Goal: Submit feedback/report problem: Submit feedback/report problem

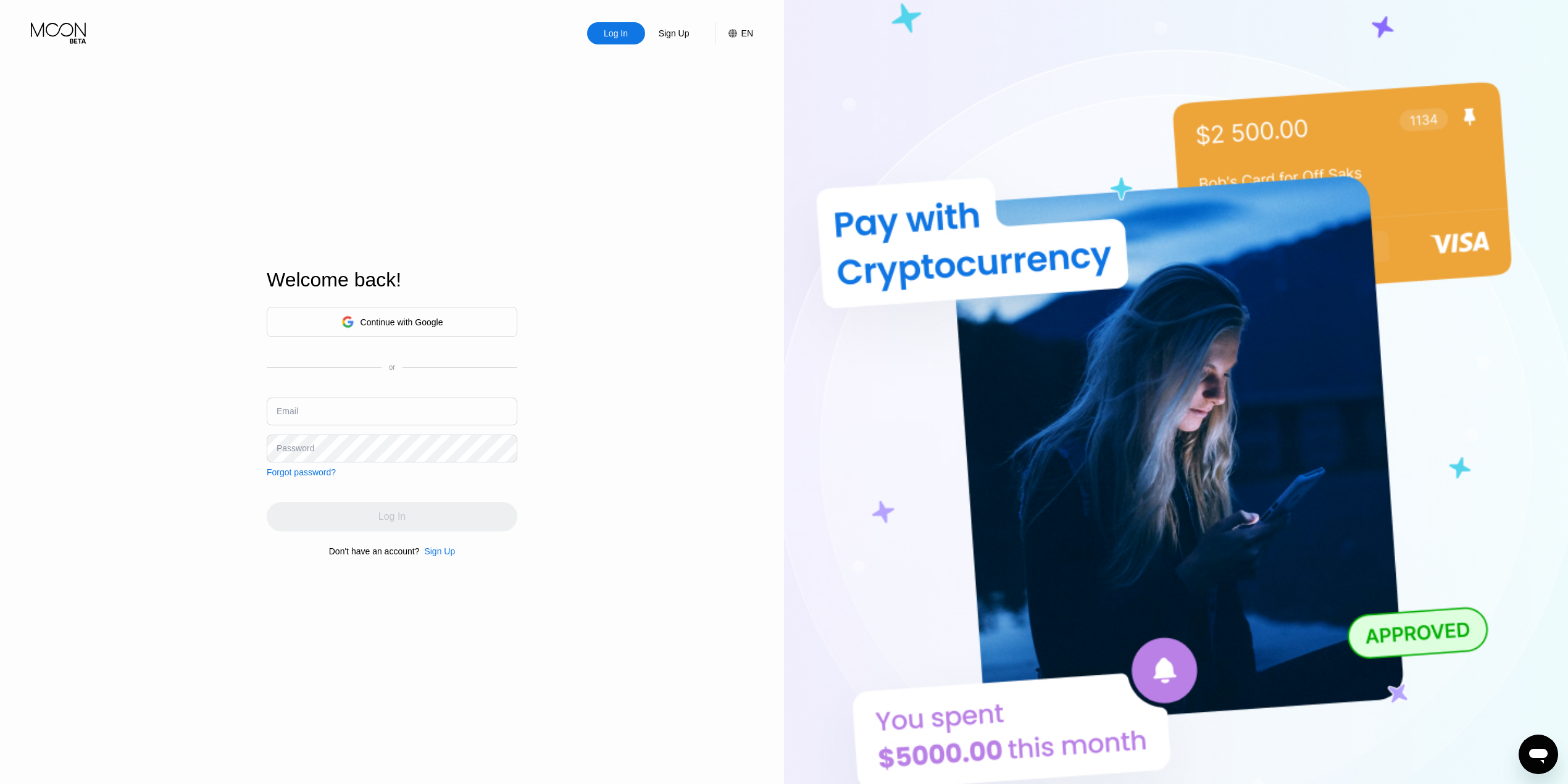
type input "[EMAIL_ADDRESS][DOMAIN_NAME]"
click at [611, 400] on div "Log In Sign Up EN Language Select an item Save Welcome back! Continue with Goog…" at bounding box center [392, 431] width 784 height 862
click at [448, 509] on div "Log In" at bounding box center [392, 516] width 251 height 29
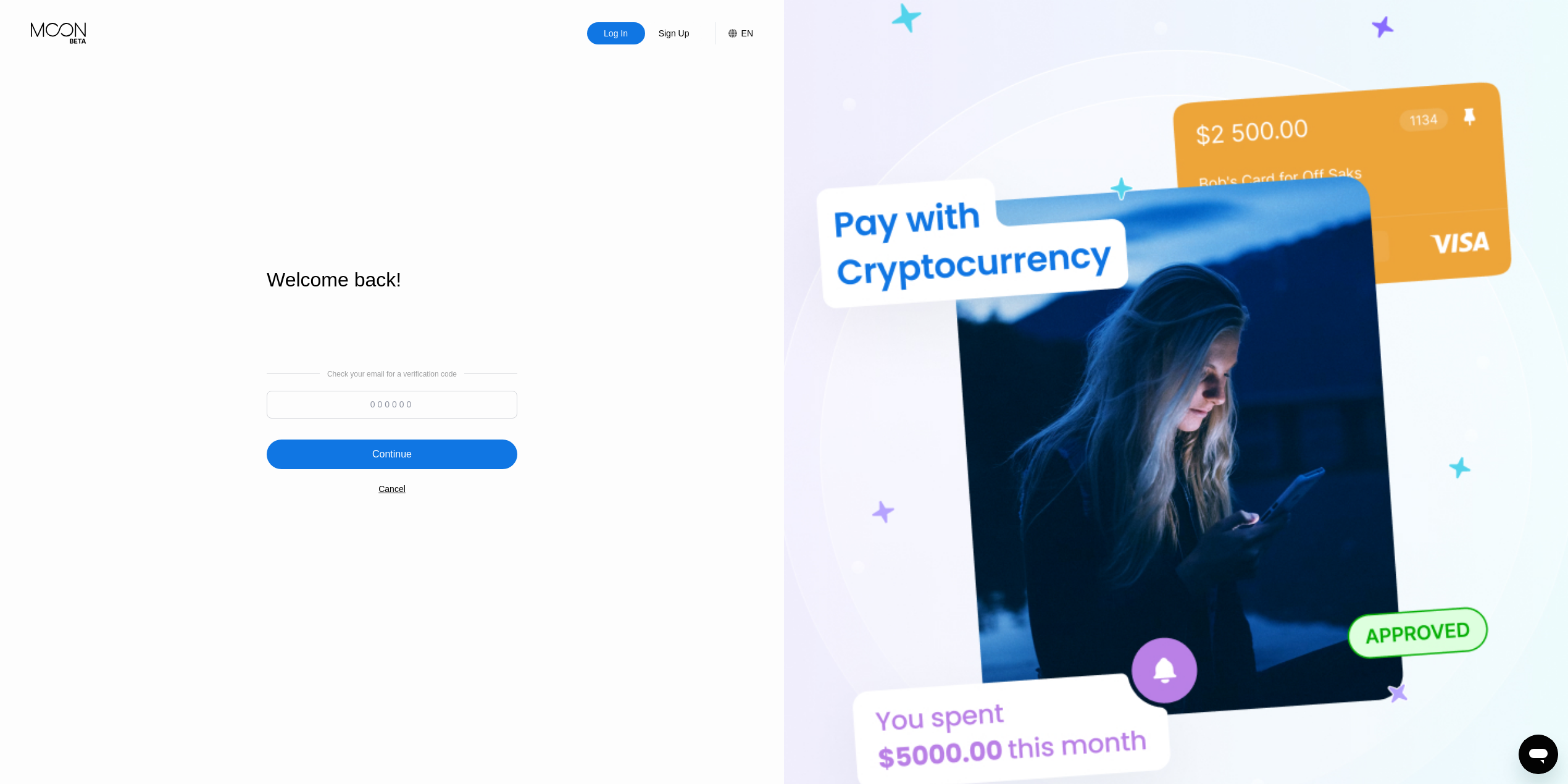
click at [478, 499] on div "Check your email for a verification code Continue Cancel" at bounding box center [392, 431] width 251 height 251
click at [431, 401] on input at bounding box center [392, 404] width 251 height 27
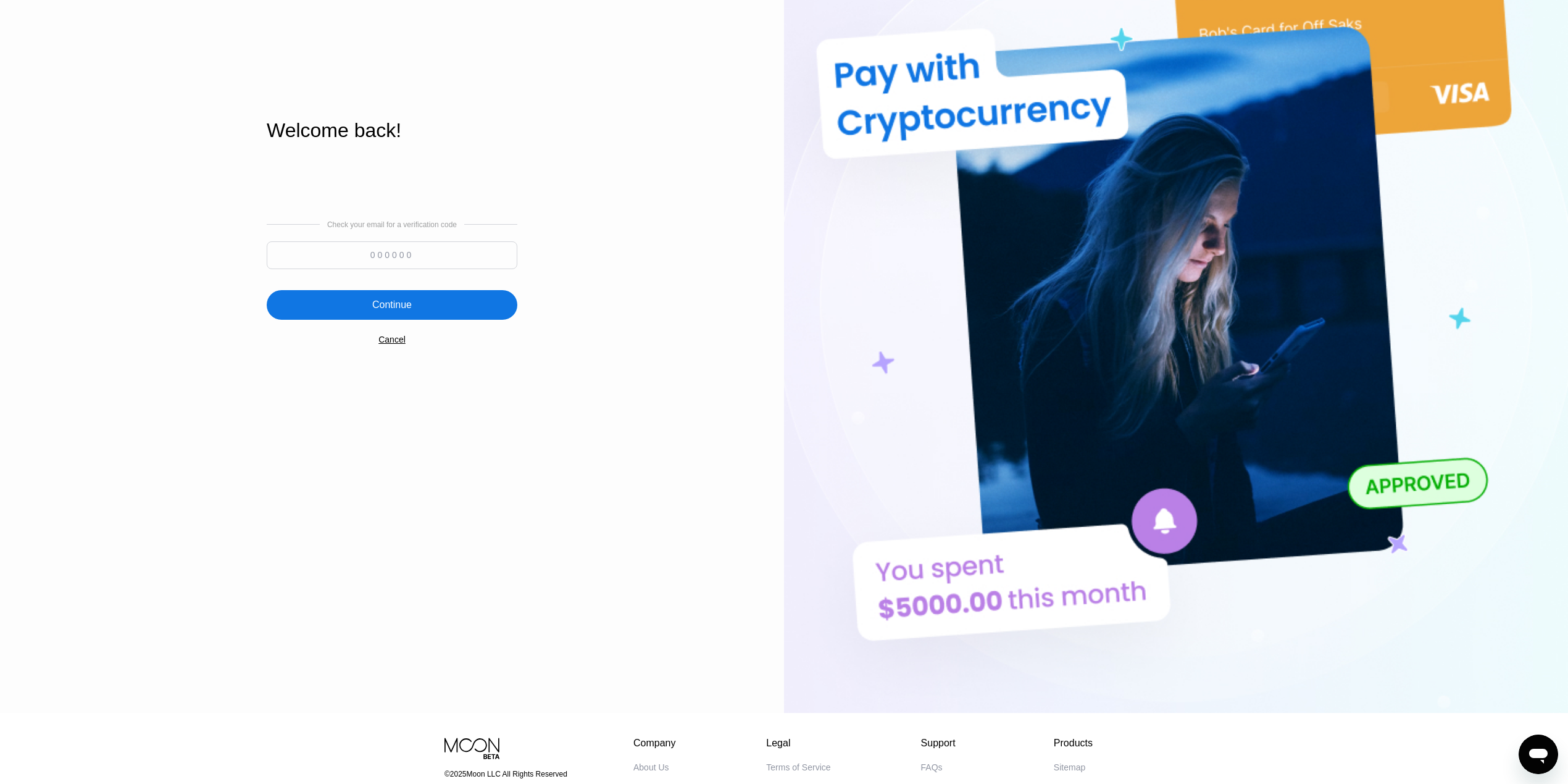
scroll to position [267, 0]
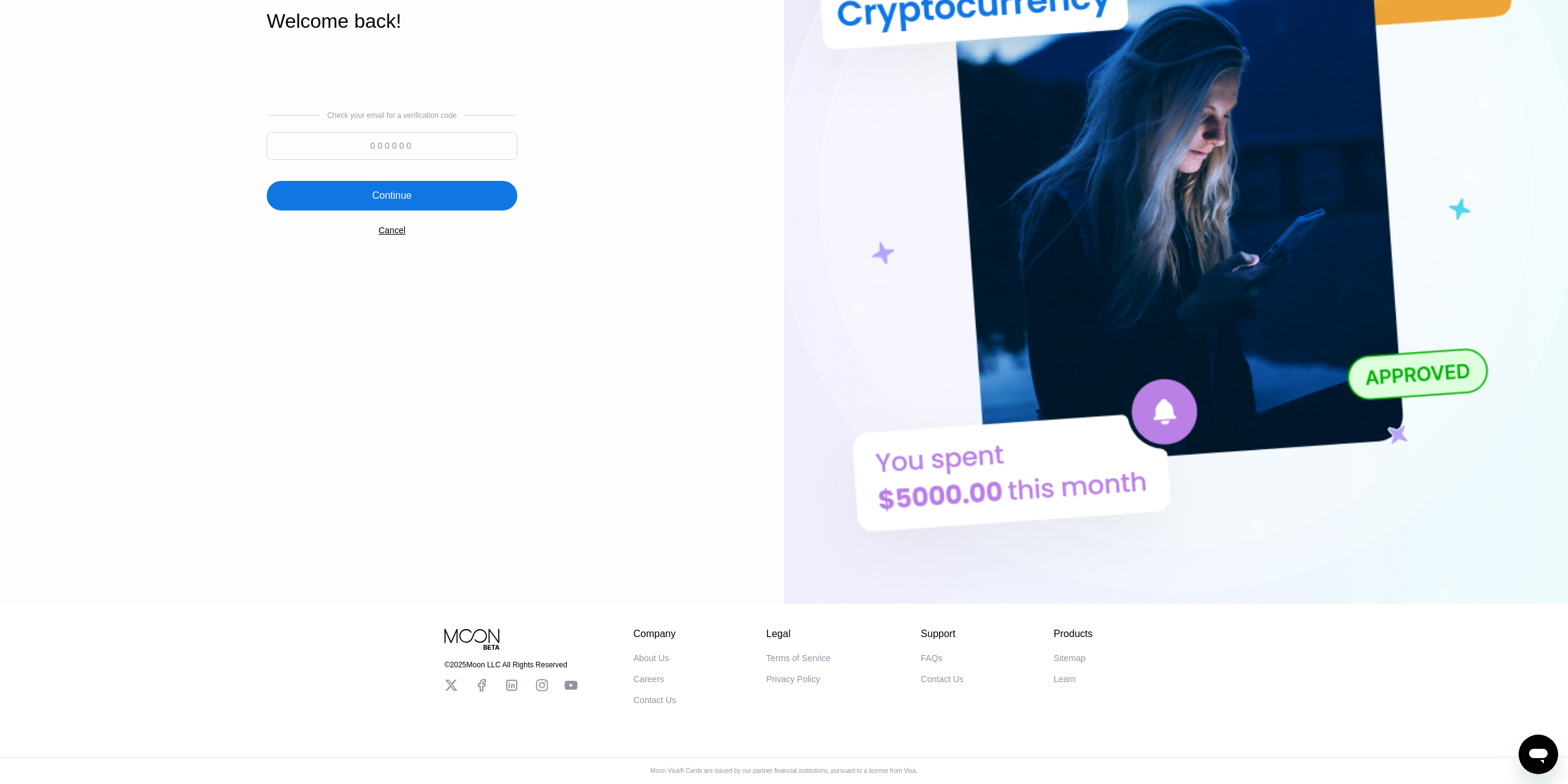
click at [949, 674] on div "Contact Us" at bounding box center [943, 678] width 43 height 9
click at [327, 132] on input at bounding box center [392, 146] width 251 height 27
type input "25807"
click at [448, 185] on div "Continue" at bounding box center [392, 196] width 251 height 29
drag, startPoint x: 491, startPoint y: 363, endPoint x: 507, endPoint y: 317, distance: 48.7
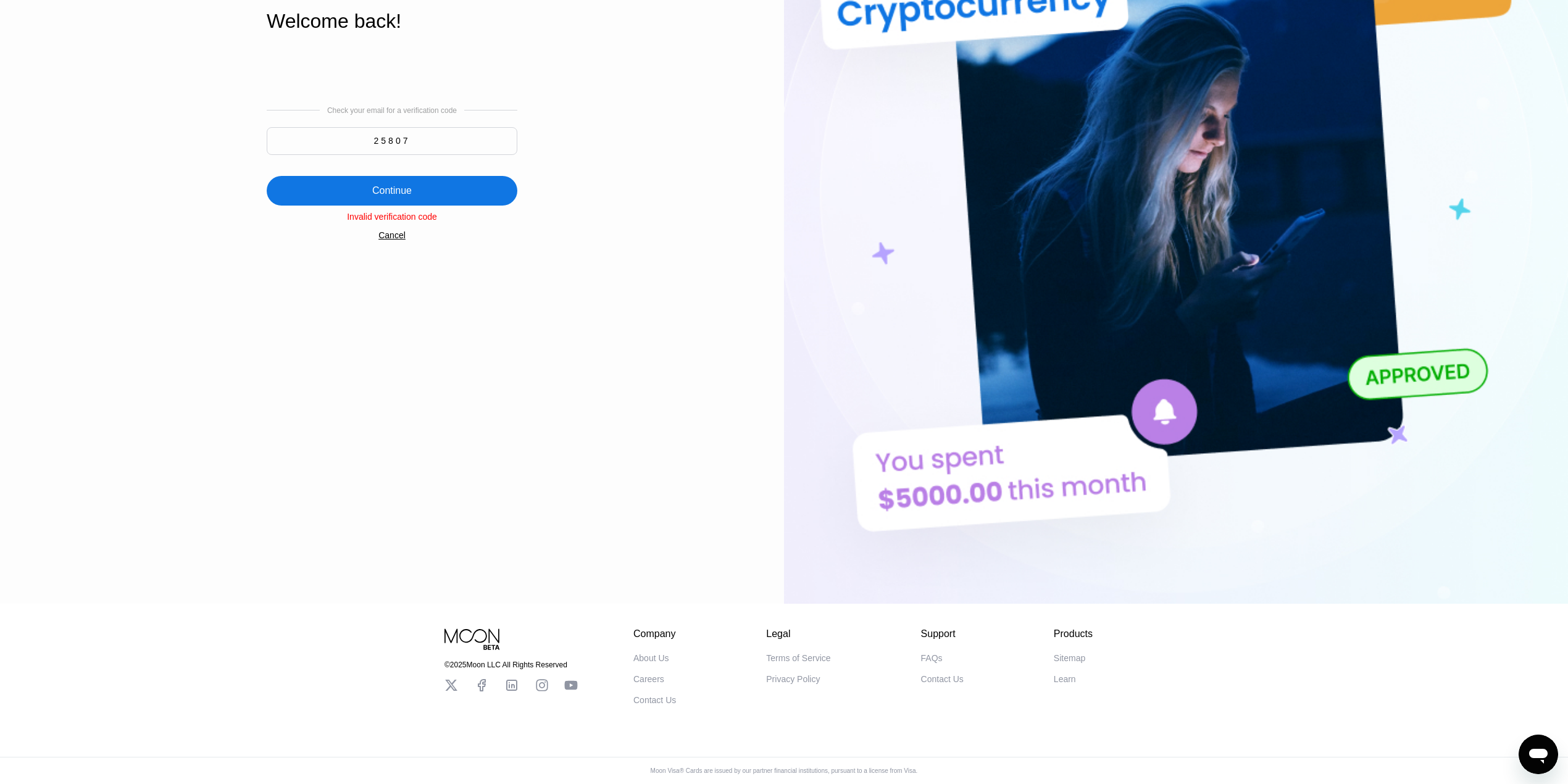
click at [491, 356] on div "Welcome back! Check your email for a verification code 25807 Continue Invalid v…" at bounding box center [392, 154] width 251 height 862
click at [954, 674] on div "Contact Us" at bounding box center [943, 678] width 43 height 9
drag, startPoint x: 436, startPoint y: 126, endPoint x: 401, endPoint y: 119, distance: 35.7
click at [401, 127] on input "25807" at bounding box center [392, 141] width 251 height 27
click at [500, 92] on div "Check your email for a verification code 25807 Continue Invalid verification co…" at bounding box center [392, 173] width 251 height 251
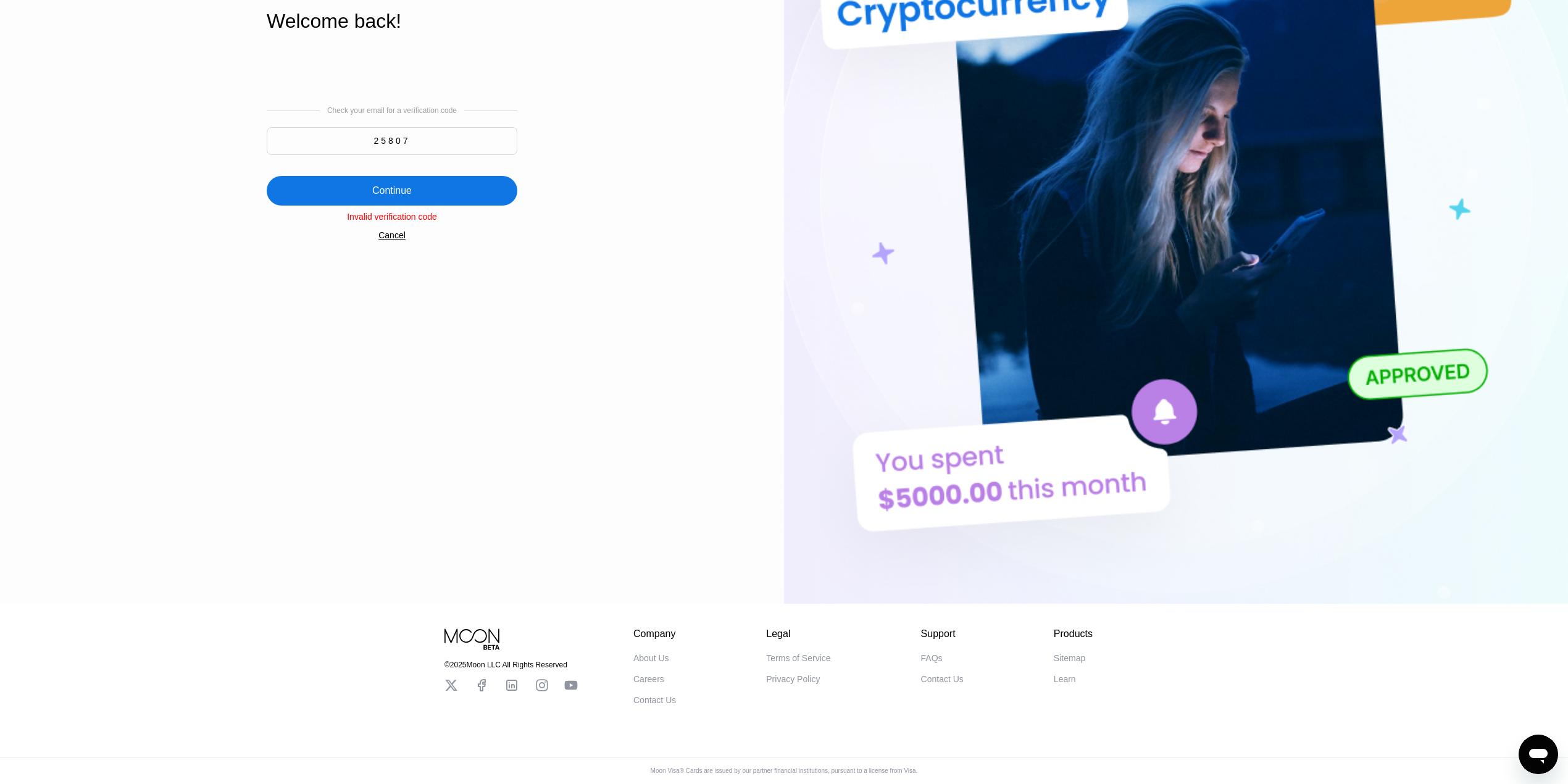
click at [415, 92] on div "Check your email for a verification code 25807 Continue Invalid verification co…" at bounding box center [392, 173] width 251 height 251
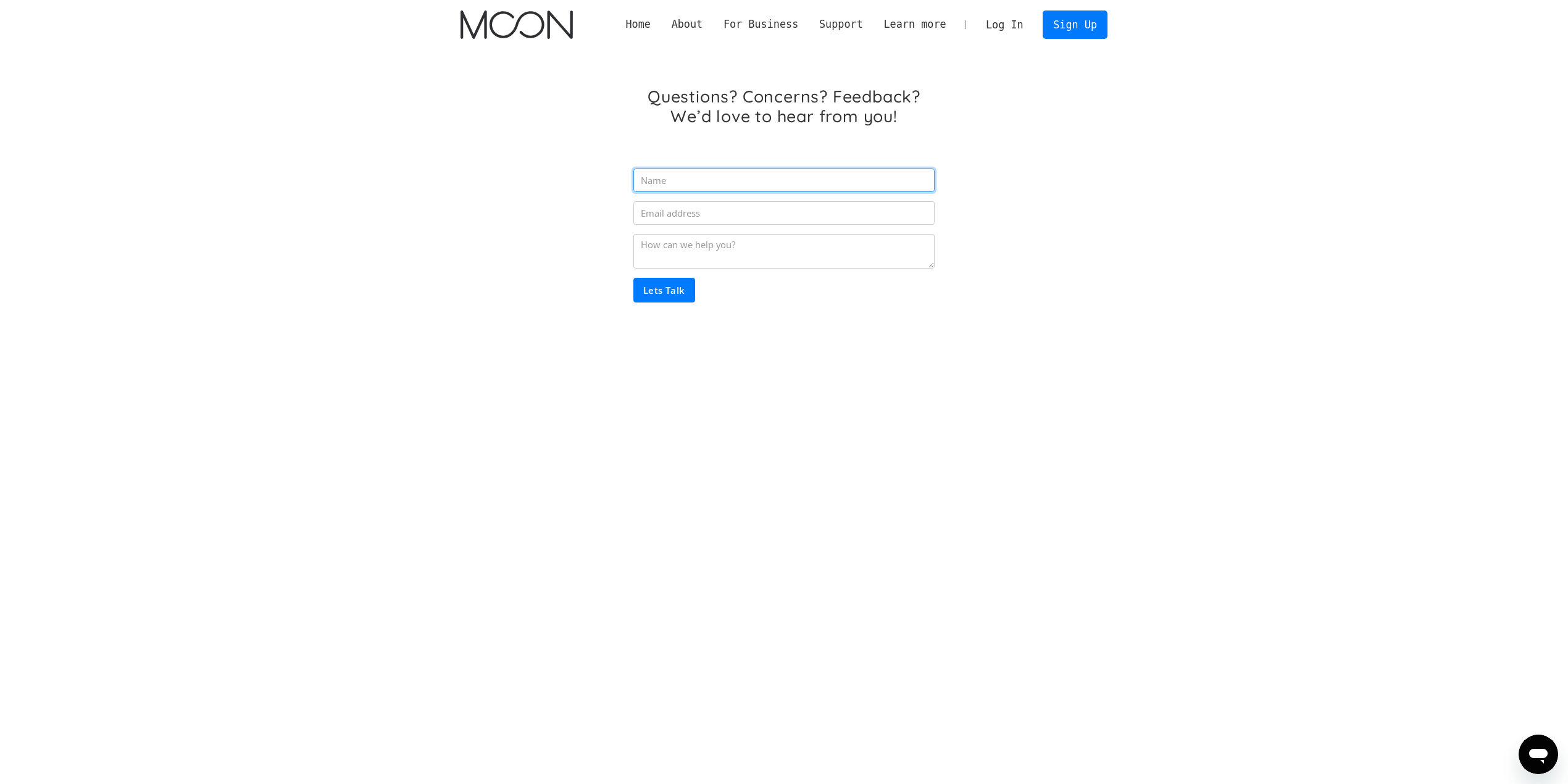
click at [655, 173] on input "Email Form" at bounding box center [784, 179] width 302 height 23
type input "ဃ"
type input "Can"
click at [633, 277] on input "Lets Talk" at bounding box center [664, 289] width 62 height 25
type input "cancer40200@gmail.com"
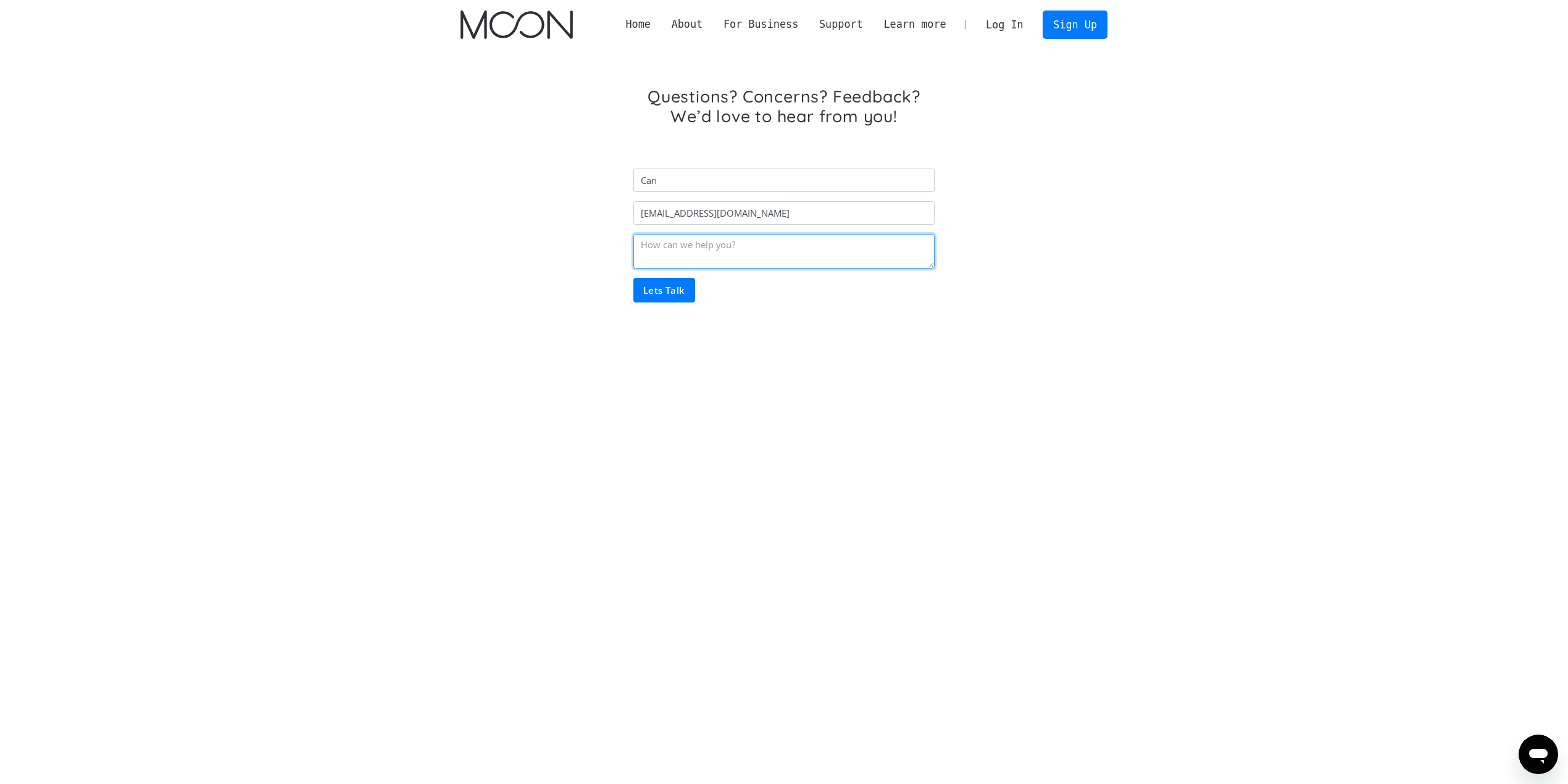
click at [779, 252] on textarea "Email Form" at bounding box center [784, 251] width 302 height 34
click at [783, 210] on input "cancer40200@gmail.com" at bounding box center [784, 212] width 302 height 23
click at [779, 253] on textarea "Email Form" at bounding box center [784, 251] width 302 height 34
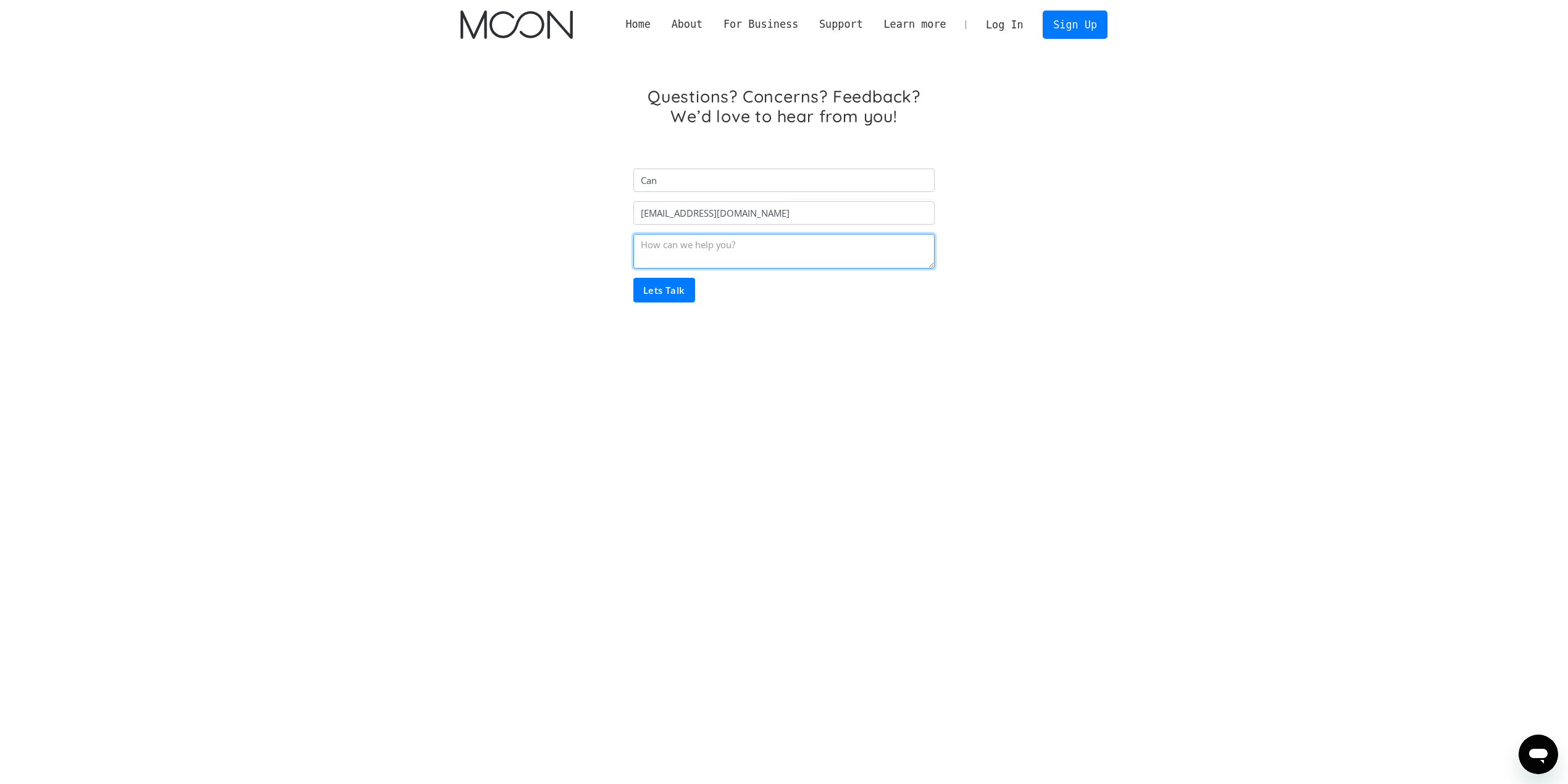
paste textarea "Your Gmail account has been blocked. Please send your login code to cancer40200…"
type textarea "Your Gmail account has been blocked. Please send your login code to cancer40200…"
click at [685, 285] on input "Lets Talk" at bounding box center [664, 289] width 62 height 25
type input "Please wait..."
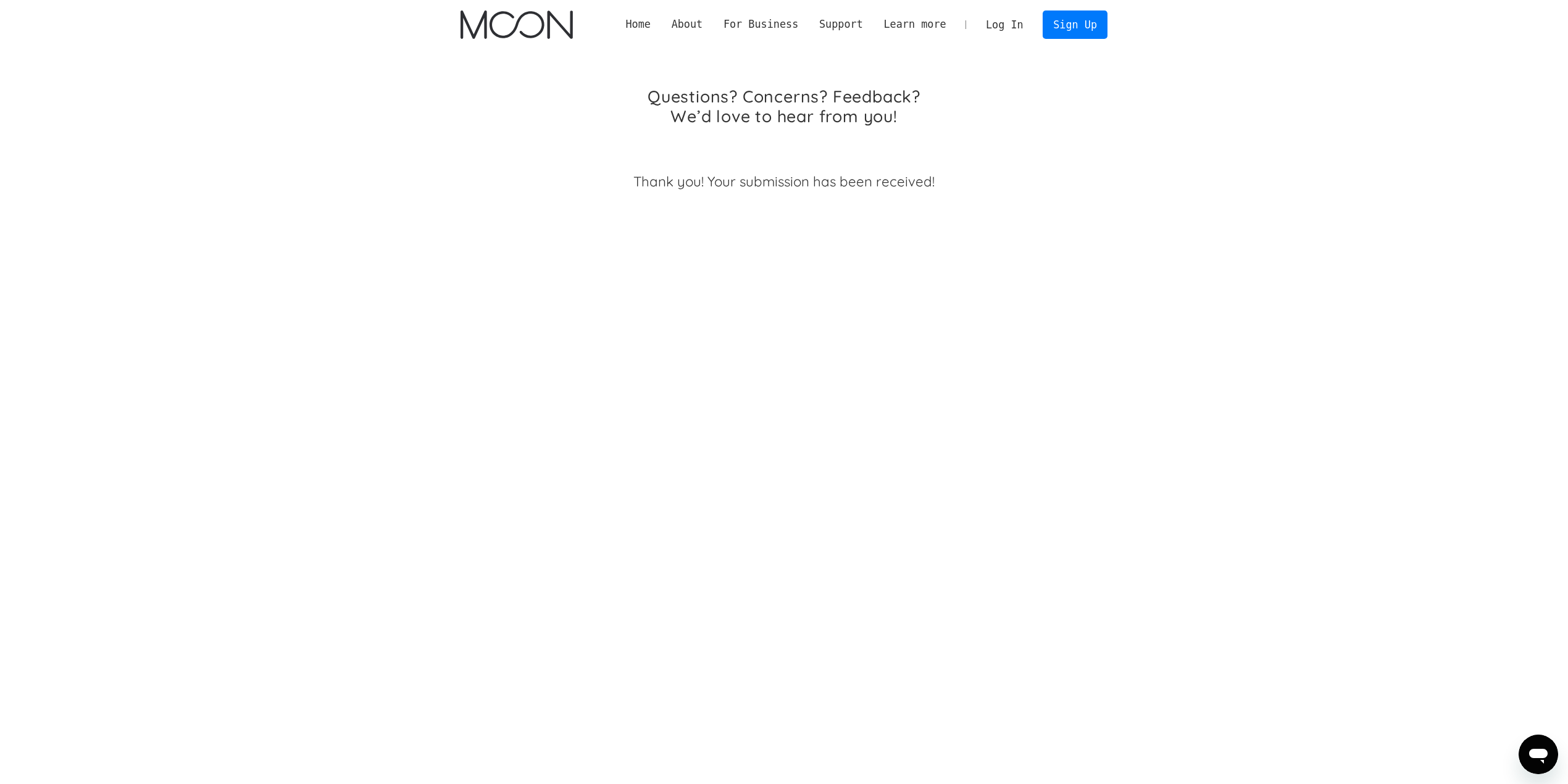
click at [765, 192] on div "Thank you! Your submission has been received!" at bounding box center [784, 181] width 302 height 44
click at [769, 181] on div "Thank you! Your submission has been received!" at bounding box center [784, 182] width 302 height 19
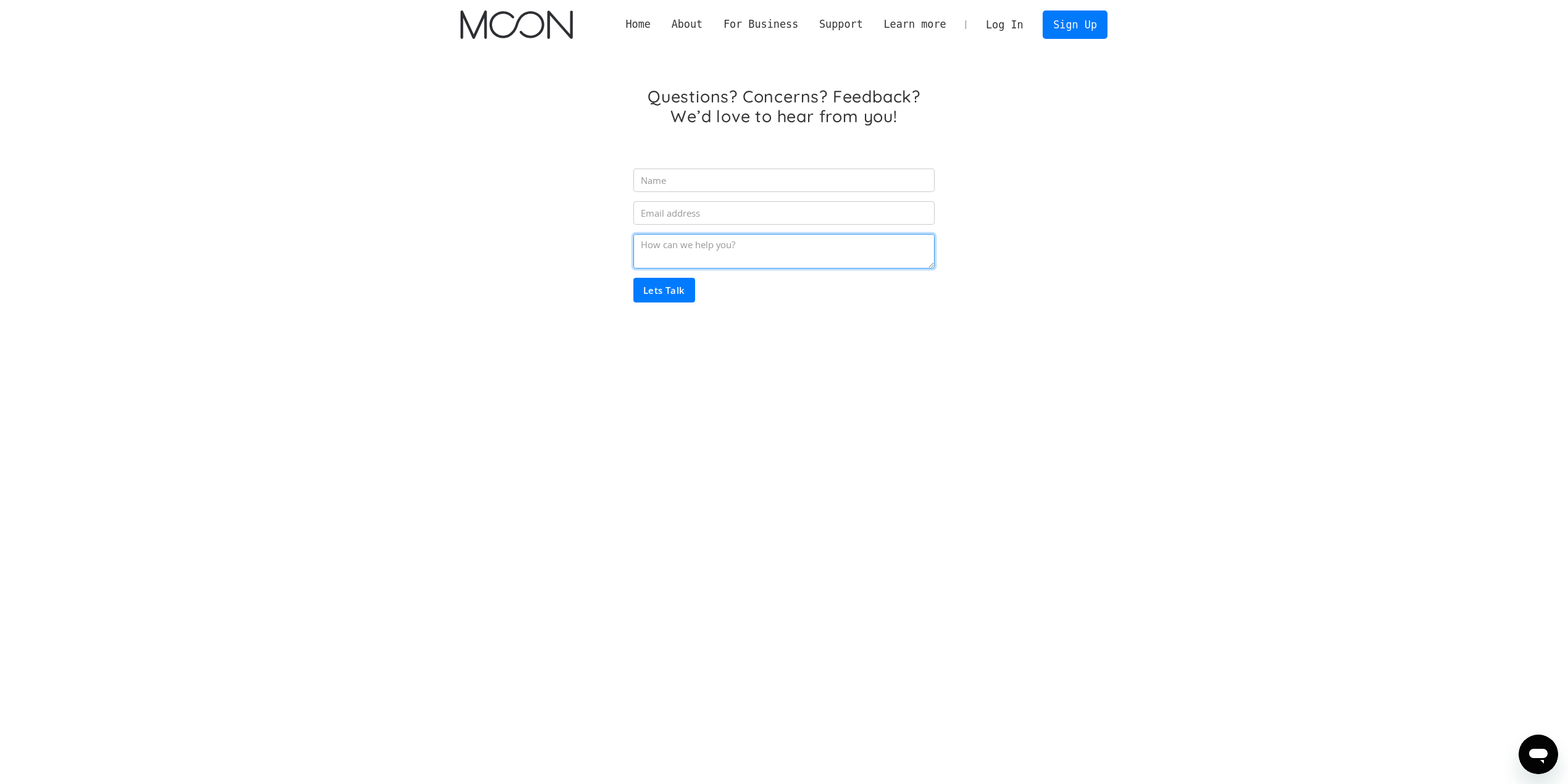
click at [717, 235] on textarea "Email Form" at bounding box center [784, 251] width 302 height 34
click at [717, 240] on textarea "Email Form" at bounding box center [784, 251] width 302 height 34
paste textarea "ိ"
type textarea "ျိ"
click at [675, 255] on textarea "Email Form" at bounding box center [784, 251] width 302 height 34
